Goal: Complete application form

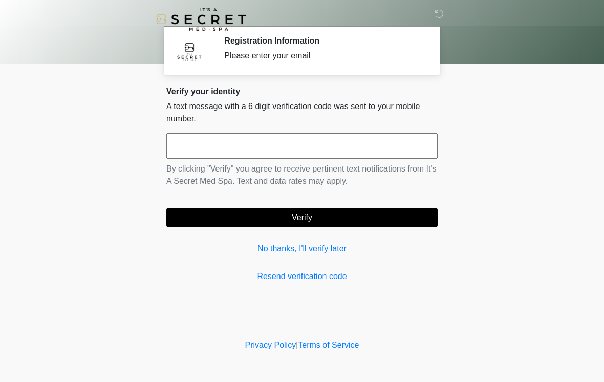
click at [373, 148] on input "text" at bounding box center [301, 146] width 271 height 26
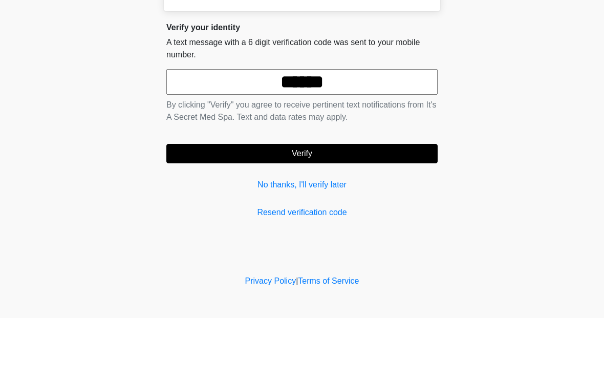
type input "******"
click at [397, 208] on button "Verify" at bounding box center [301, 217] width 271 height 19
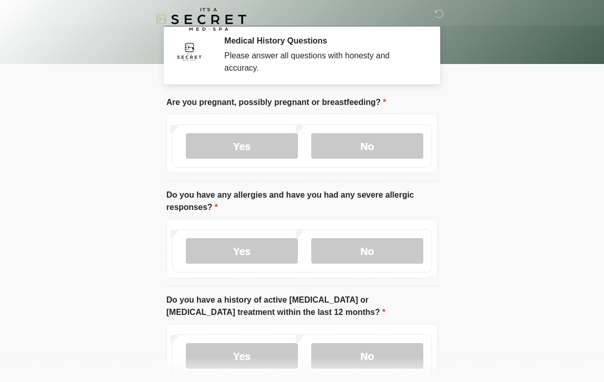
click at [396, 149] on label "No" at bounding box center [367, 146] width 112 height 26
click at [389, 256] on label "No" at bounding box center [367, 251] width 112 height 26
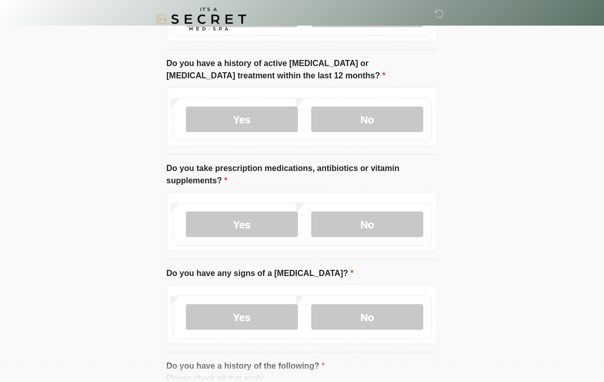
click at [394, 120] on label "No" at bounding box center [367, 120] width 112 height 26
click at [373, 321] on label "No" at bounding box center [367, 317] width 112 height 26
click at [402, 231] on label "No" at bounding box center [367, 224] width 112 height 26
click at [250, 221] on label "Yes" at bounding box center [242, 224] width 112 height 26
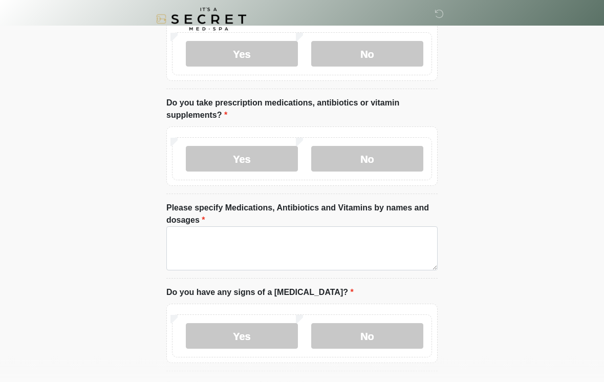
scroll to position [302, 0]
click at [392, 167] on label "No" at bounding box center [367, 159] width 112 height 26
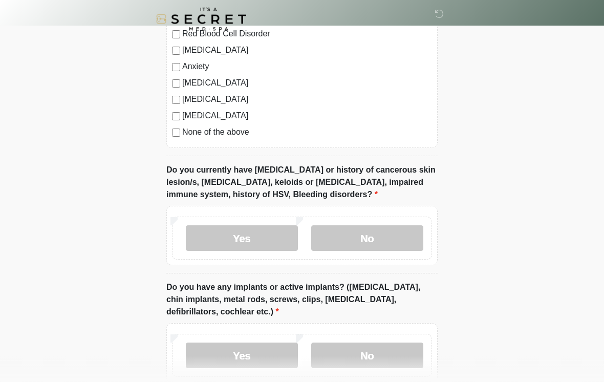
scroll to position [686, 0]
click at [396, 242] on label "No" at bounding box center [367, 238] width 112 height 26
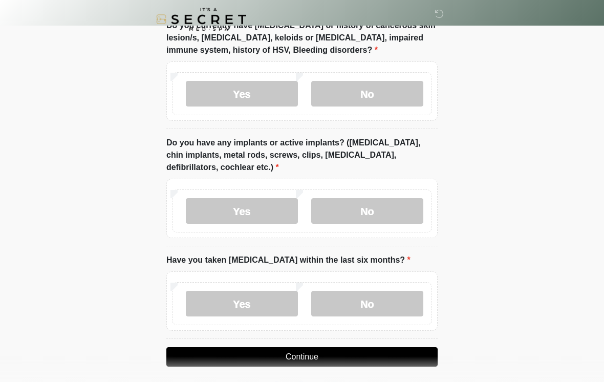
scroll to position [853, 0]
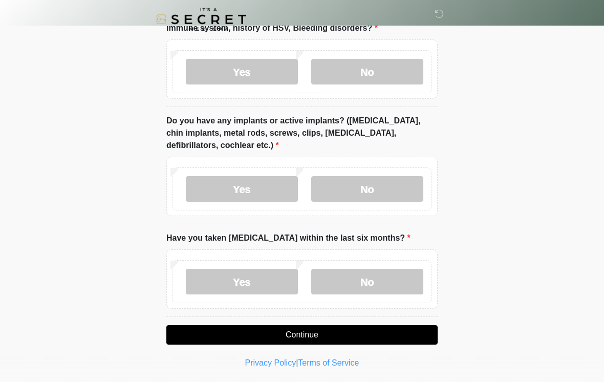
click at [394, 185] on label "No" at bounding box center [367, 189] width 112 height 26
click at [375, 285] on label "No" at bounding box center [367, 282] width 112 height 26
click at [332, 329] on button "Continue" at bounding box center [301, 334] width 271 height 19
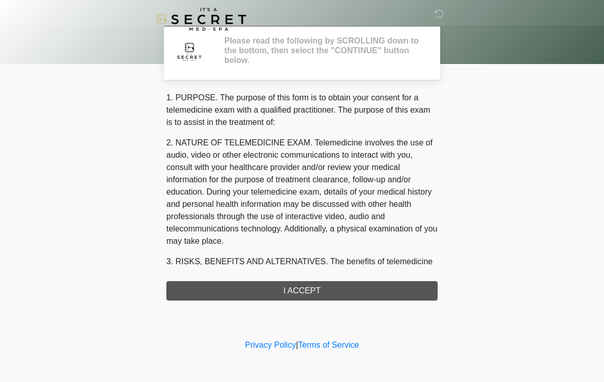
scroll to position [0, 0]
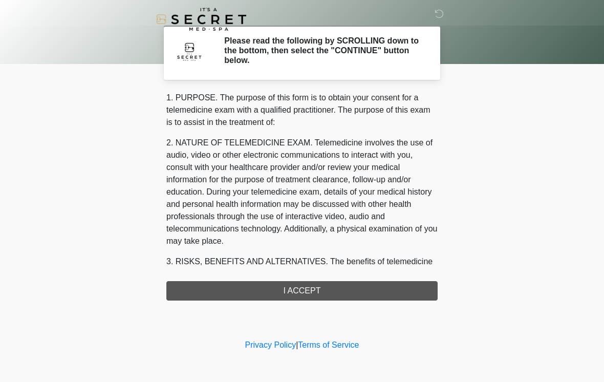
click at [403, 291] on div "1. PURPOSE. The purpose of this form is to obtain your consent for a telemedici…" at bounding box center [301, 196] width 271 height 209
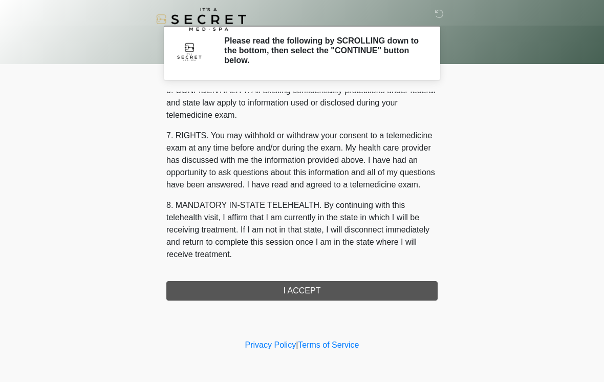
click at [341, 287] on button "I ACCEPT" at bounding box center [301, 290] width 271 height 19
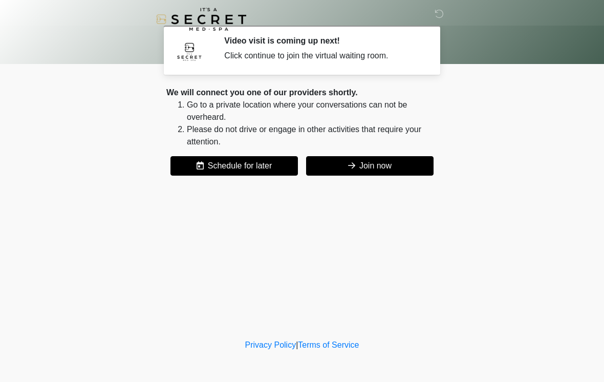
click at [403, 164] on button "Join now" at bounding box center [369, 165] width 127 height 19
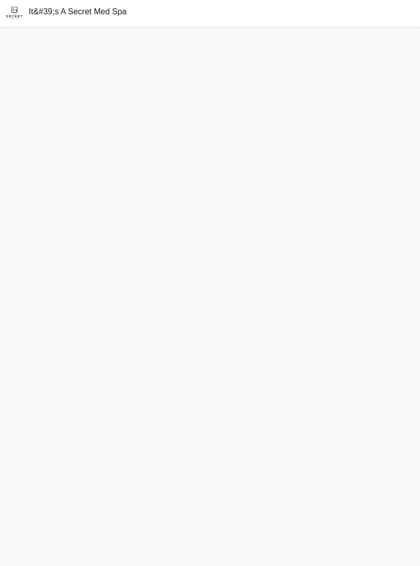
scroll to position [7, 0]
